Goal: Check status: Check status

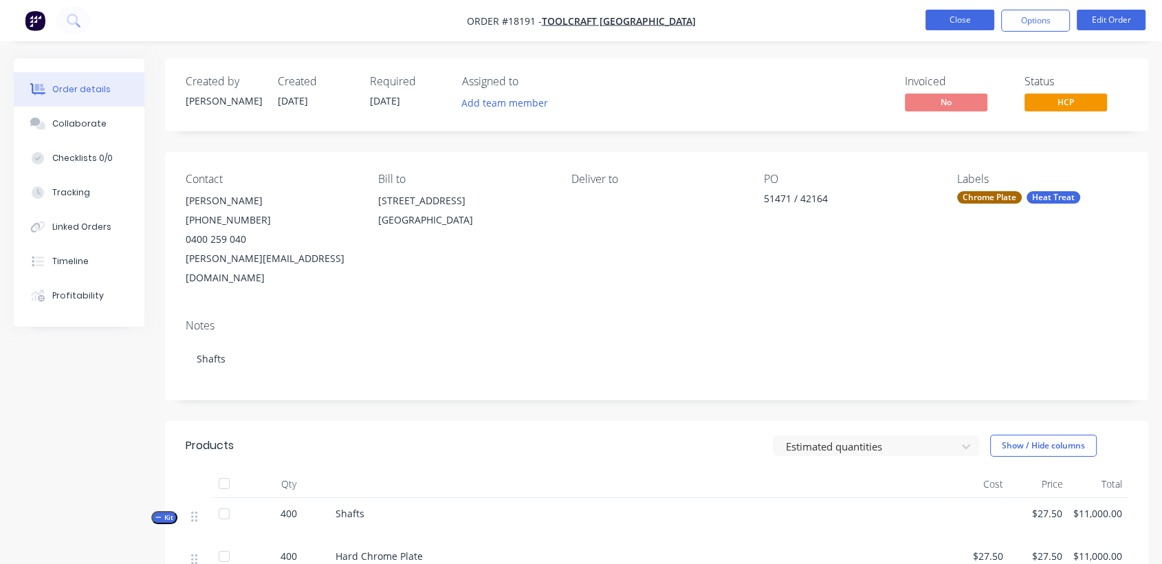
click at [969, 21] on button "Close" at bounding box center [960, 20] width 69 height 21
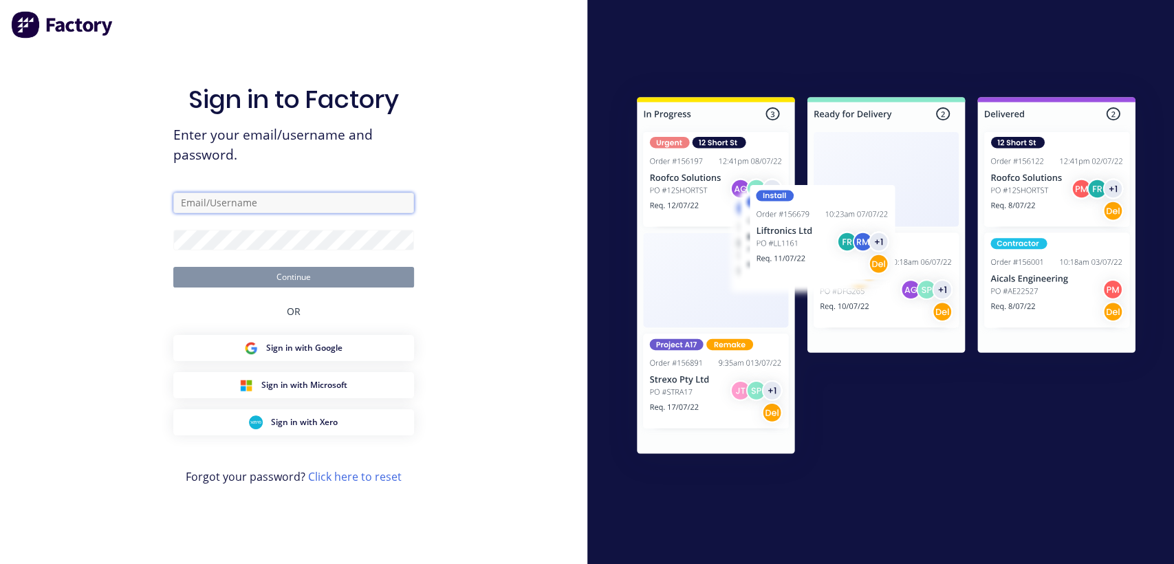
type input "[PERSON_NAME][EMAIL_ADDRESS][DOMAIN_NAME]"
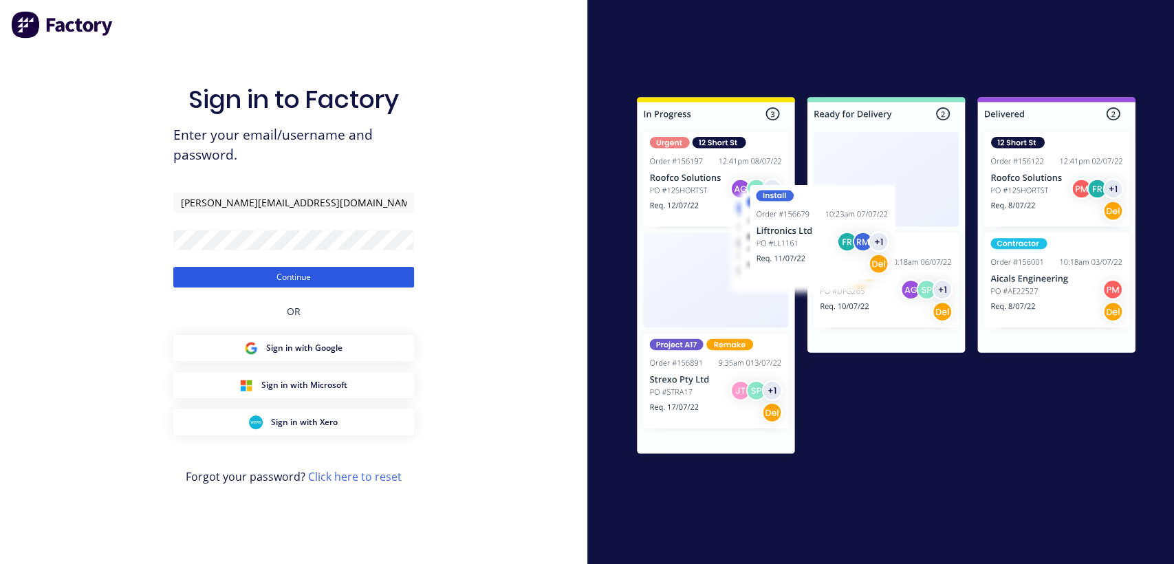
click at [300, 274] on button "Continue" at bounding box center [293, 277] width 241 height 21
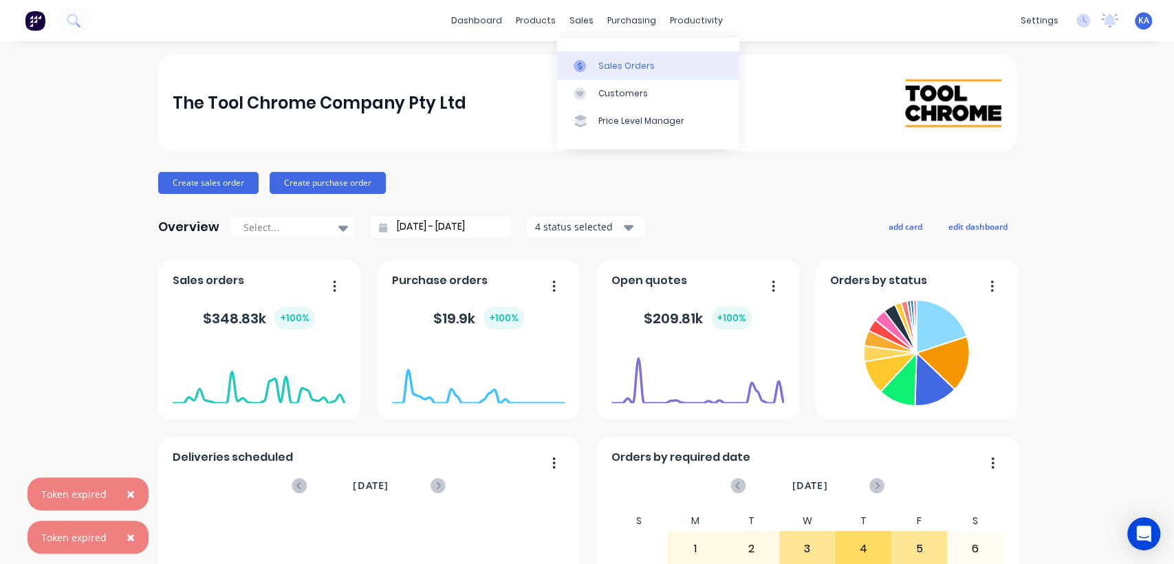
click at [600, 58] on link "Sales Orders" at bounding box center [648, 66] width 182 height 28
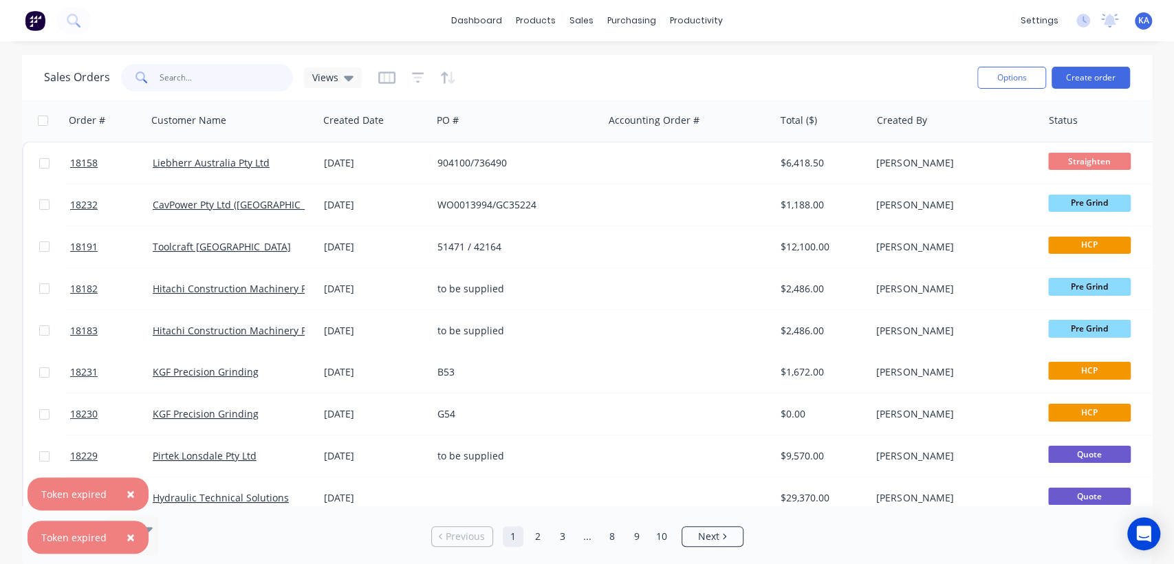
click at [193, 79] on input "text" at bounding box center [227, 78] width 134 height 28
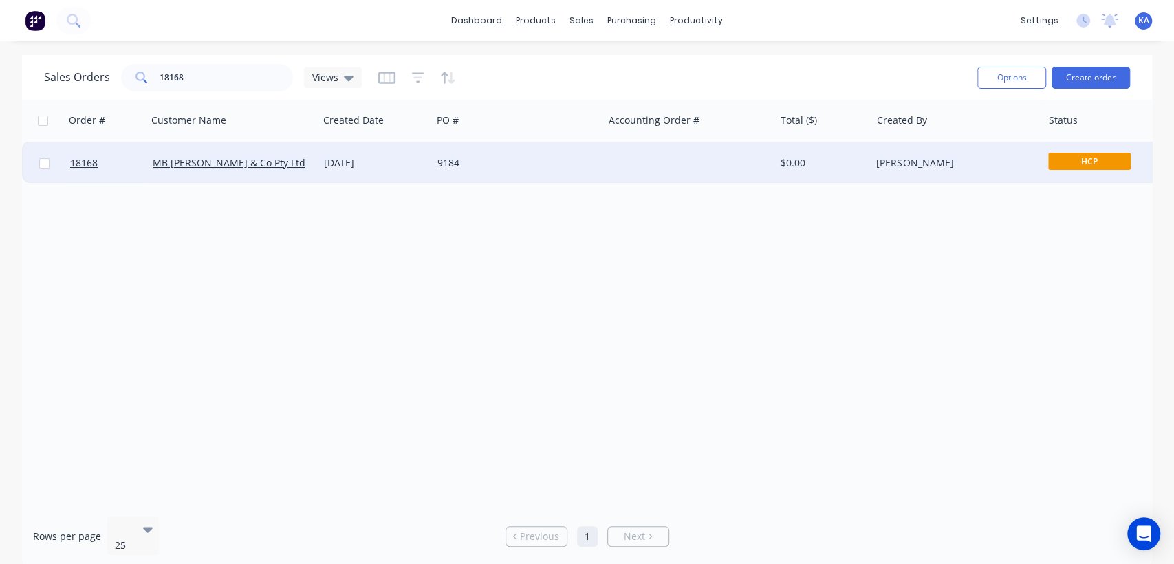
click at [1057, 161] on span "HCP" at bounding box center [1089, 161] width 83 height 17
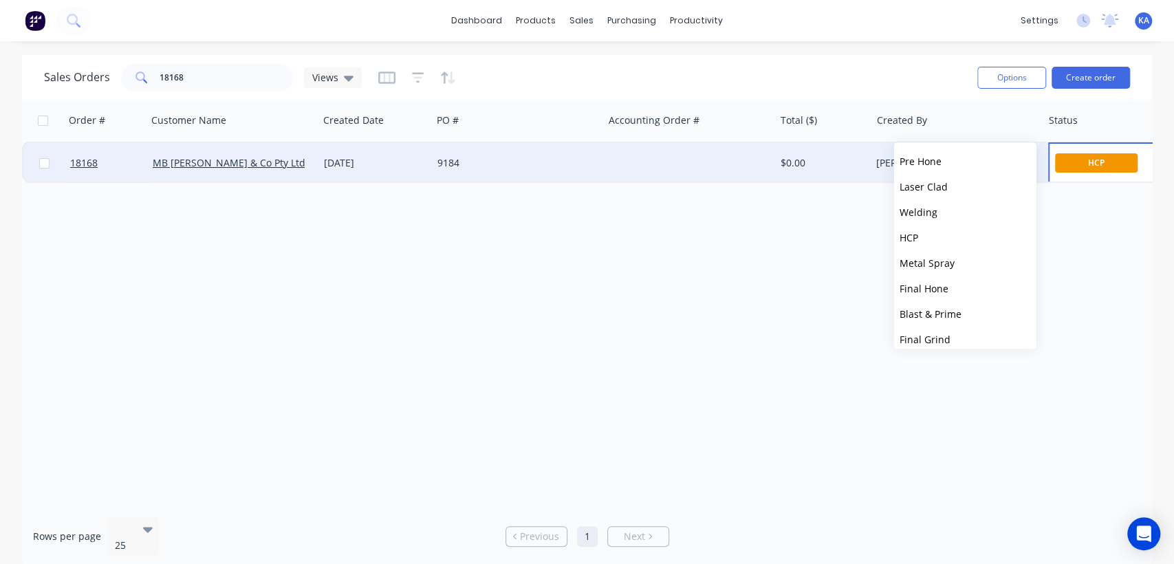
scroll to position [229, 0]
click at [949, 312] on button "Final Grind" at bounding box center [965, 313] width 142 height 25
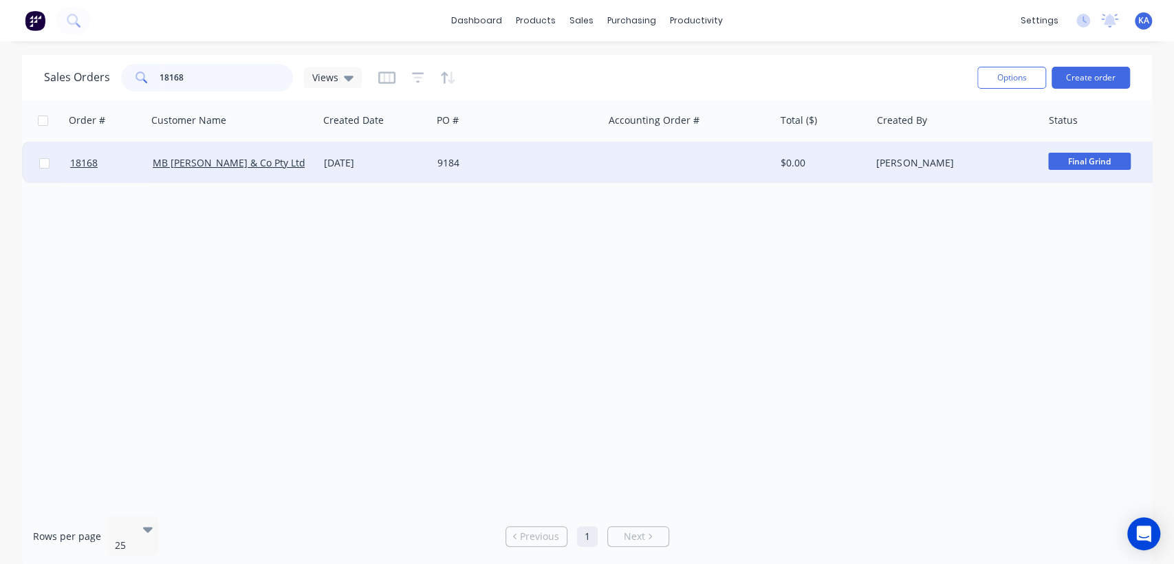
click at [194, 77] on input "18168" at bounding box center [227, 78] width 134 height 28
click at [1092, 168] on span "HCP" at bounding box center [1089, 161] width 83 height 17
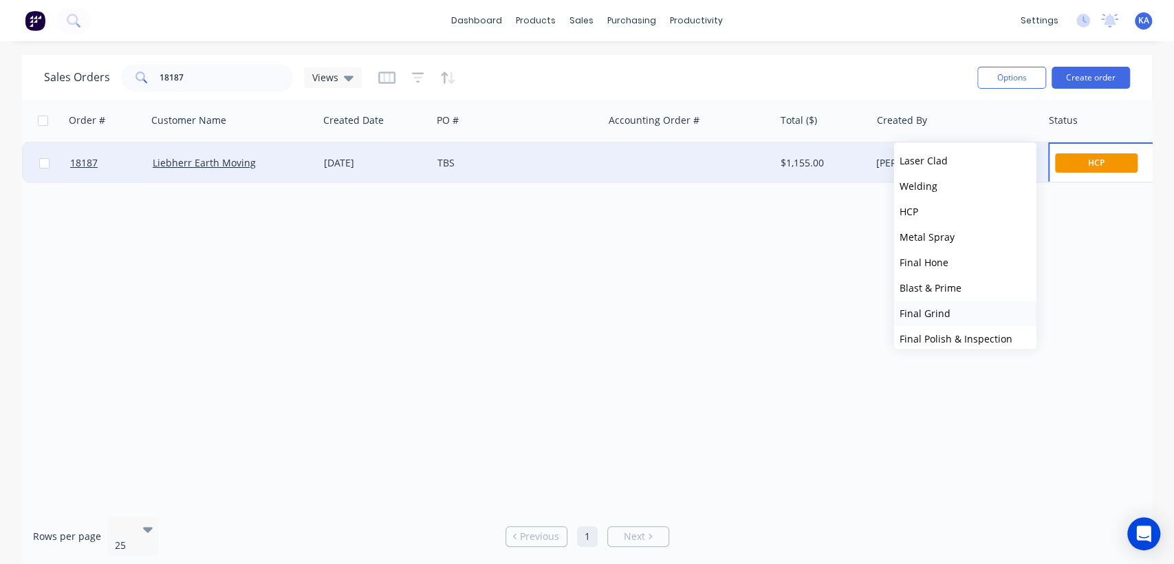
click at [932, 310] on span "Final Grind" at bounding box center [925, 313] width 51 height 13
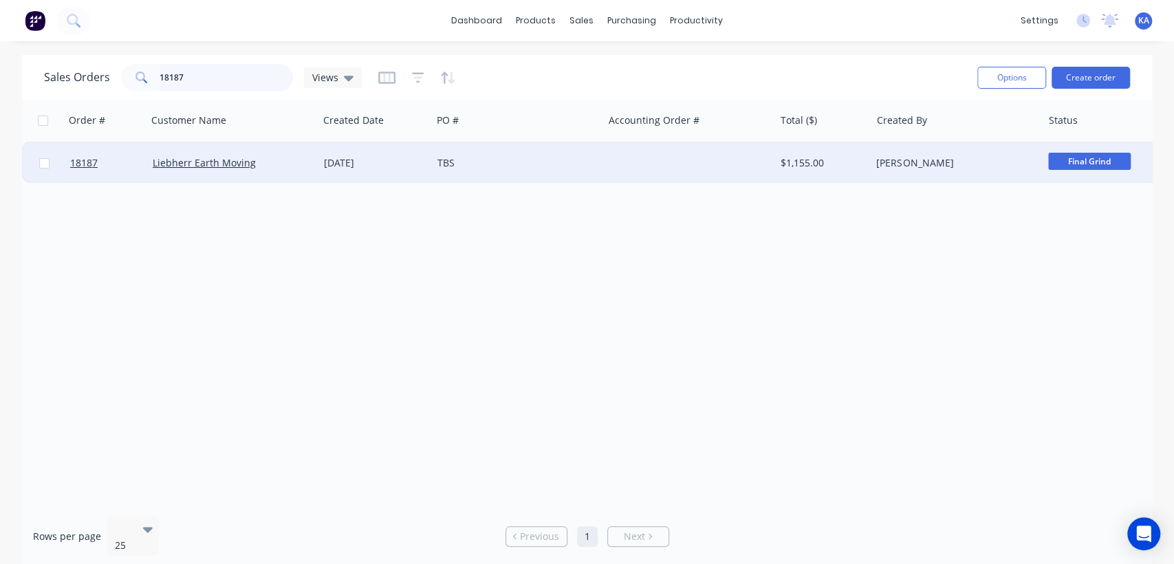
click at [224, 80] on input "18187" at bounding box center [227, 78] width 134 height 28
click at [1070, 165] on span "Pre Grind" at bounding box center [1089, 161] width 83 height 17
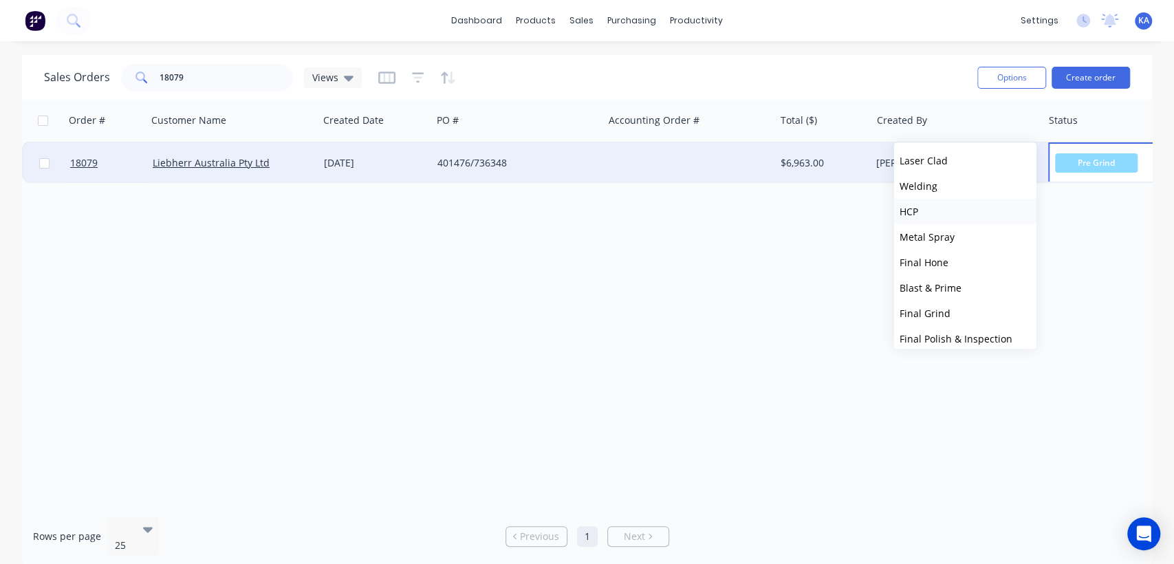
click at [930, 208] on button "HCP" at bounding box center [965, 211] width 142 height 25
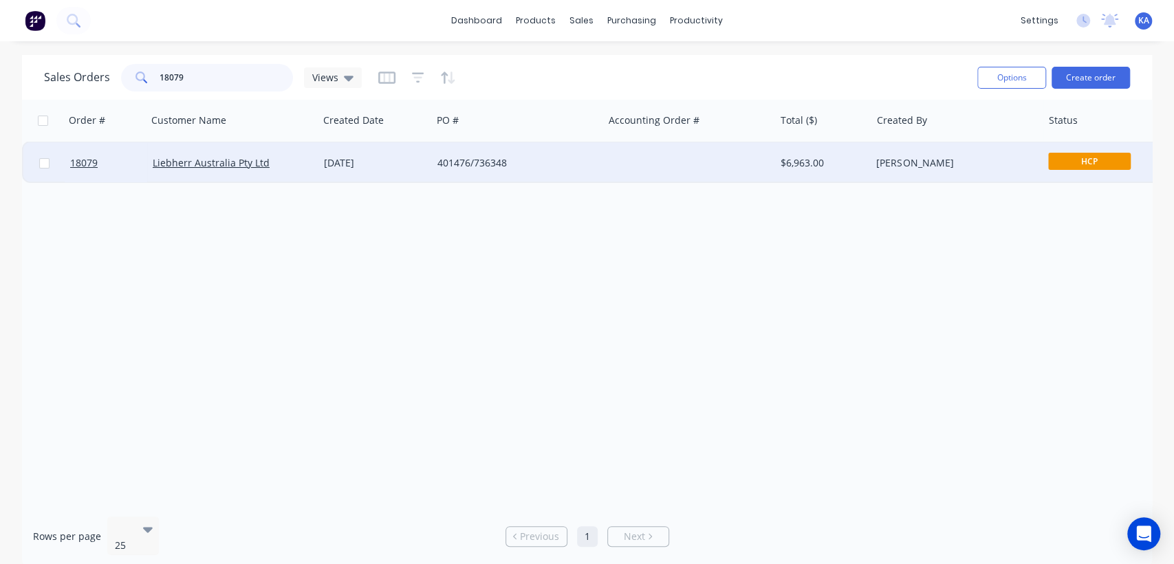
click at [209, 84] on input "18079" at bounding box center [227, 78] width 134 height 28
click at [1058, 160] on span "HCP" at bounding box center [1089, 161] width 83 height 17
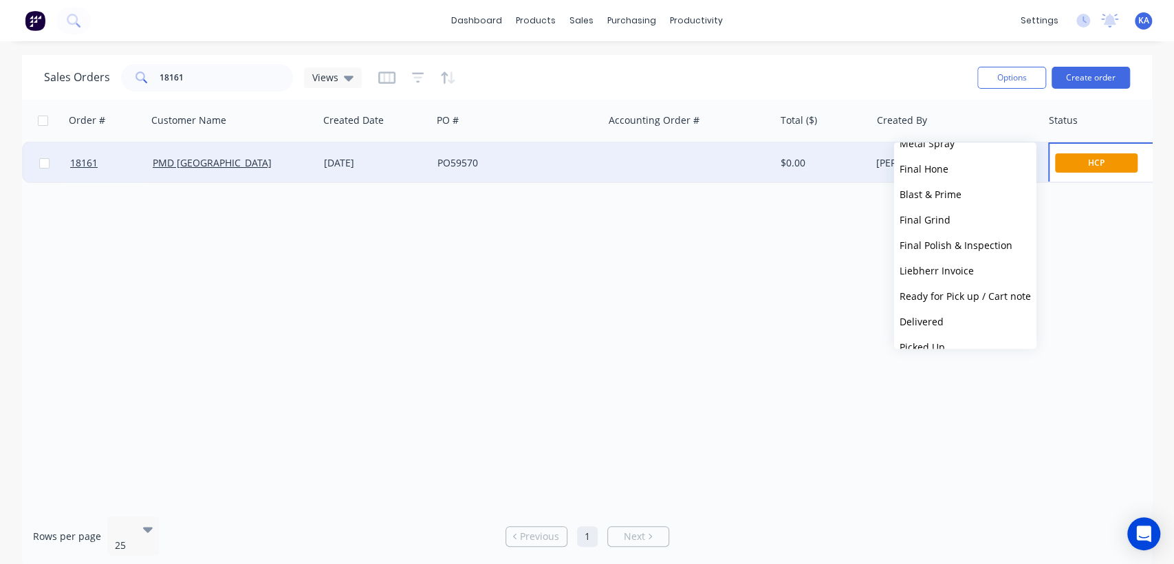
scroll to position [338, 0]
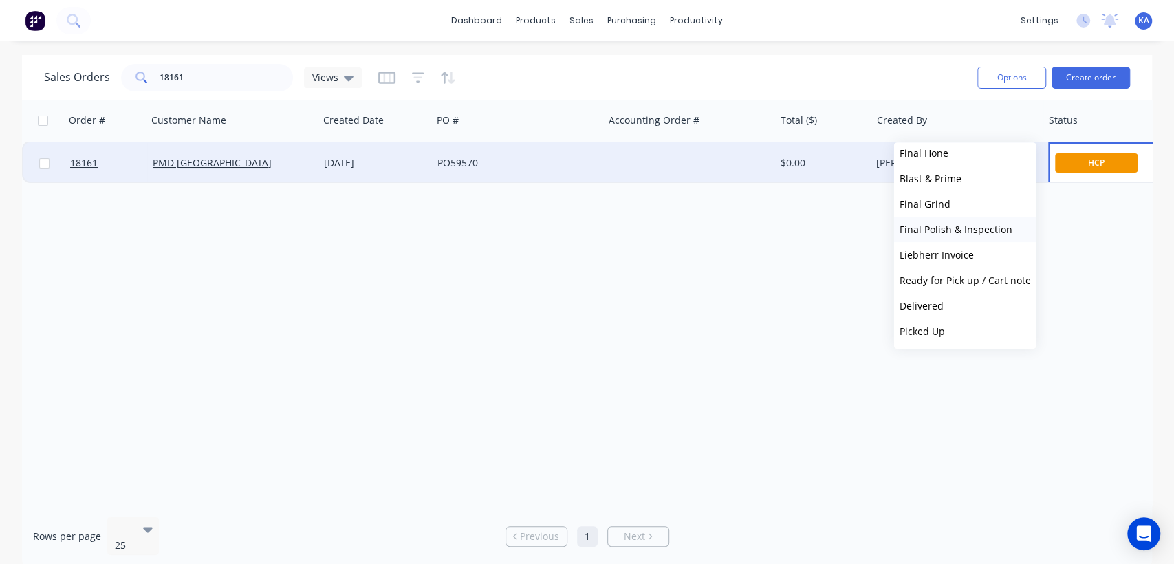
click at [954, 227] on span "Final Polish & Inspection" at bounding box center [956, 229] width 113 height 13
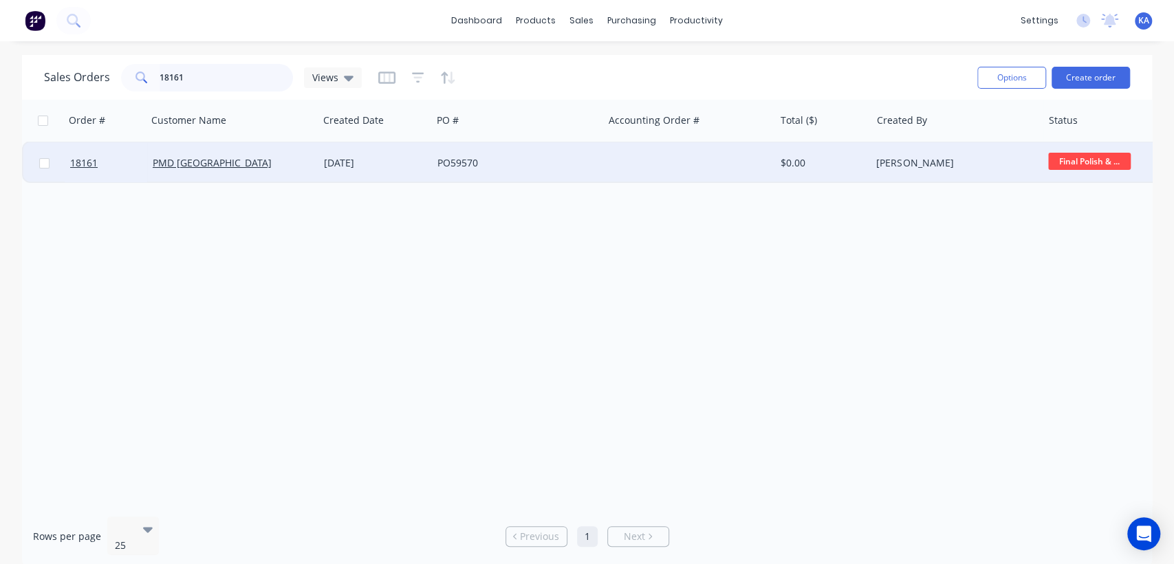
click at [213, 79] on input "18161" at bounding box center [227, 78] width 134 height 28
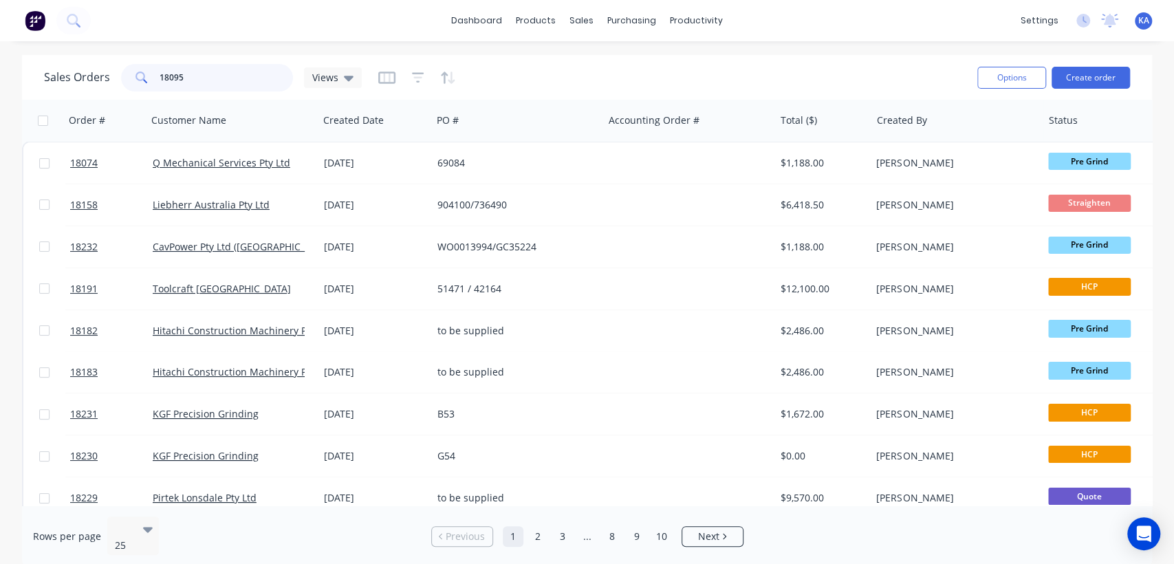
type input "18095"
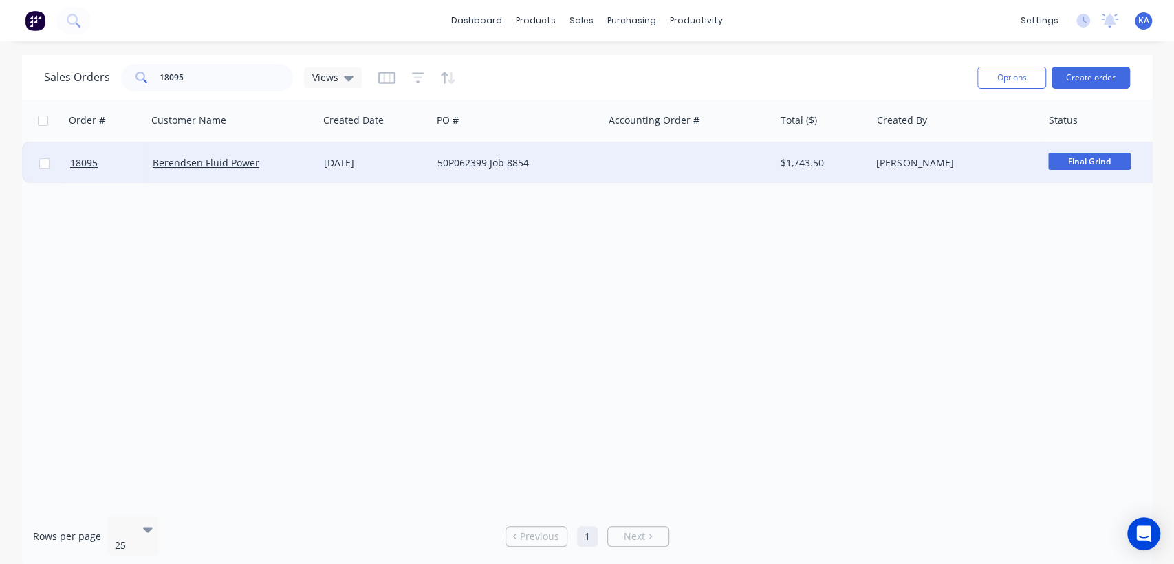
click at [1115, 160] on span "Final Grind" at bounding box center [1089, 161] width 83 height 17
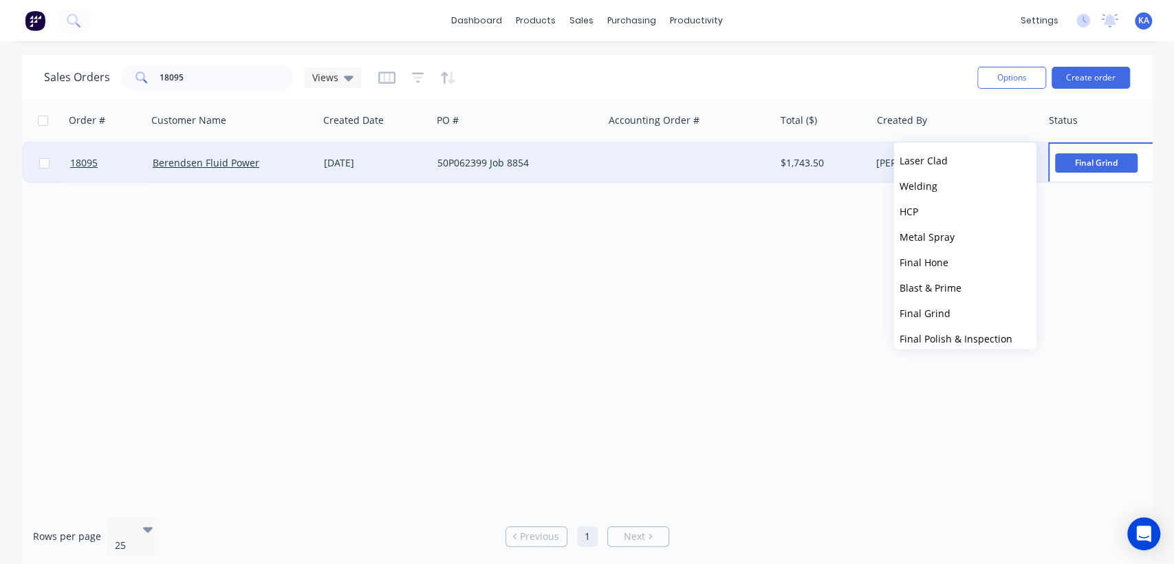
scroll to position [305, 0]
click at [975, 256] on span "Final Polish & Inspection" at bounding box center [956, 262] width 113 height 13
